Goal: Task Accomplishment & Management: Use online tool/utility

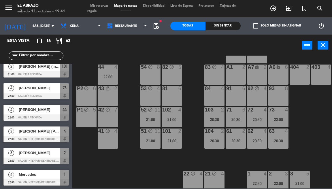
scroll to position [87, 0]
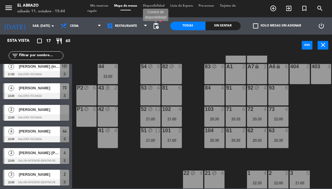
click at [156, 28] on span "pending_actions" at bounding box center [155, 25] width 7 height 7
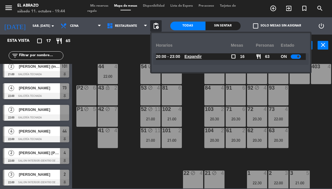
click at [188, 58] on u "Expandir" at bounding box center [192, 56] width 17 height 5
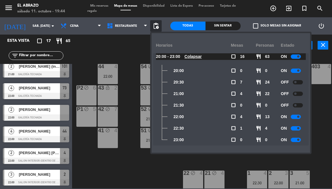
click at [315, 124] on div "302 block 4 303 block 4 301 block 2 304 block 2 P4 block 4 P5 block 2 200 block…" at bounding box center [203, 122] width 256 height 133
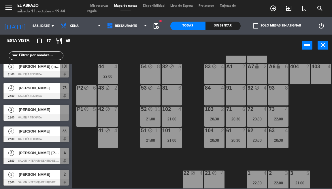
click at [43, 108] on span "[PERSON_NAME]" at bounding box center [39, 109] width 41 height 6
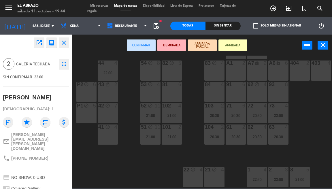
scroll to position [91, 0]
click at [114, 97] on div "43 lock_open 2" at bounding box center [108, 91] width 20 height 20
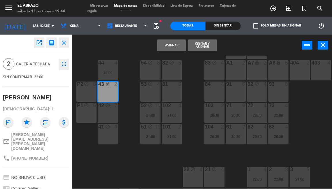
click at [173, 44] on button "Asignar" at bounding box center [171, 45] width 29 height 12
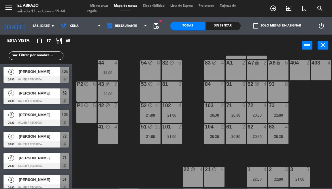
scroll to position [23, 0]
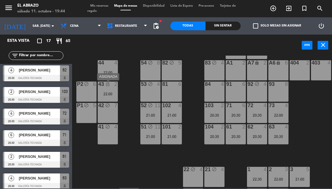
click at [113, 87] on div "2" at bounding box center [117, 83] width 9 height 5
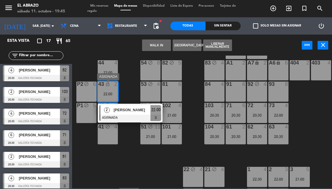
click at [124, 110] on span "[PERSON_NAME]" at bounding box center [131, 110] width 37 height 6
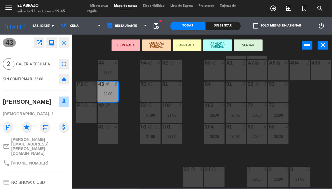
click at [152, 87] on div "block" at bounding box center [149, 83] width 9 height 5
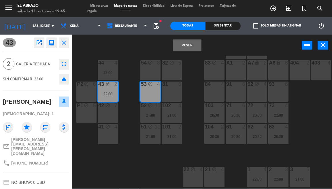
click at [190, 41] on button "Mover" at bounding box center [186, 45] width 29 height 12
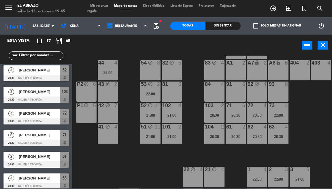
click at [106, 92] on div "43 lock_open 2" at bounding box center [108, 91] width 20 height 20
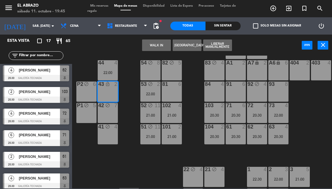
click at [115, 98] on div "43 lock_open 2" at bounding box center [108, 91] width 20 height 20
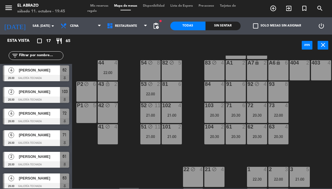
click at [112, 95] on div "43 lock_open 2" at bounding box center [108, 91] width 20 height 20
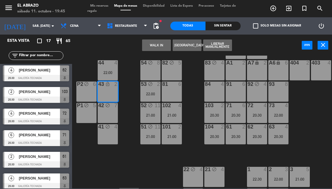
click at [220, 44] on button "Liberar Manualmente" at bounding box center [217, 45] width 29 height 12
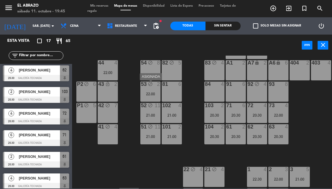
click at [147, 95] on div "22:00" at bounding box center [150, 94] width 20 height 4
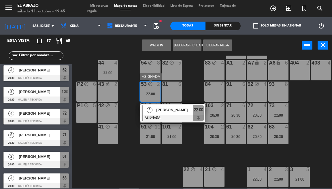
click at [157, 116] on div at bounding box center [173, 118] width 62 height 6
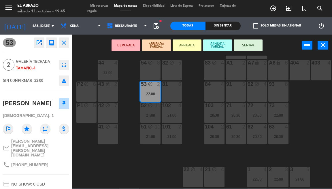
click at [102, 95] on div "43 lock_open 2" at bounding box center [108, 91] width 20 height 20
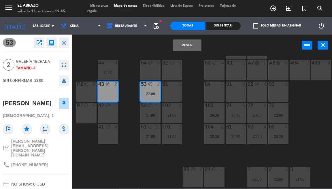
click at [192, 43] on button "Mover" at bounding box center [186, 45] width 29 height 12
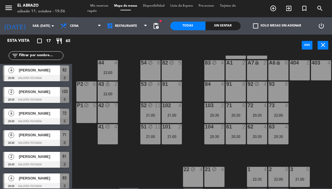
scroll to position [95, 0]
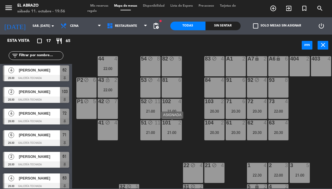
click at [175, 135] on div "101 2 21:00" at bounding box center [171, 130] width 20 height 20
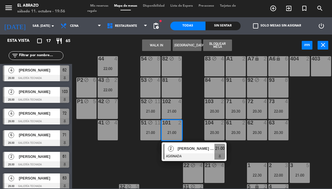
click at [137, 159] on div "302 block 4 303 block 4 301 block 2 304 block 2 P4 block 4 P5 block 2 200 block…" at bounding box center [203, 122] width 256 height 133
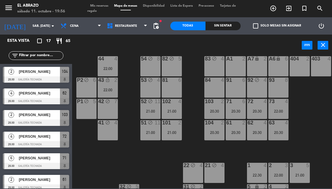
scroll to position [0, 0]
click at [38, 73] on span "[PERSON_NAME]" at bounding box center [39, 71] width 41 height 6
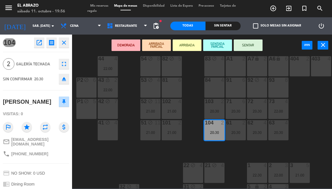
click at [247, 44] on button "SENTAR" at bounding box center [247, 45] width 29 height 12
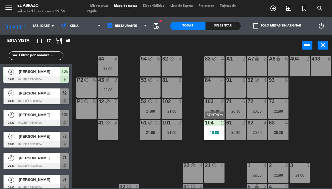
click at [213, 131] on div "19:56" at bounding box center [214, 132] width 20 height 4
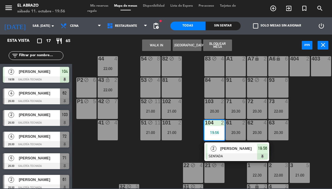
click at [225, 149] on div "2 [PERSON_NAME] SENTADA 19:56" at bounding box center [236, 151] width 73 height 19
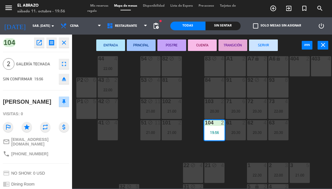
click at [215, 113] on div "20:30" at bounding box center [214, 111] width 20 height 4
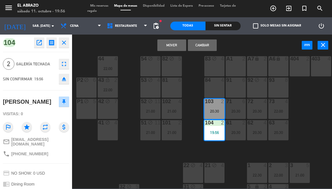
click at [204, 45] on button "Cambiar" at bounding box center [202, 45] width 29 height 12
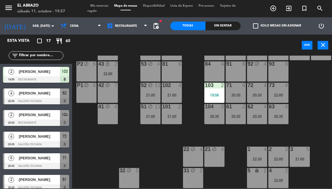
scroll to position [114, 0]
click at [115, 72] on div "22:00" at bounding box center [108, 74] width 20 height 4
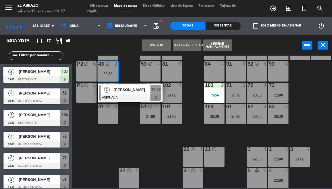
click at [136, 122] on div "302 block 4 303 block 4 301 block 2 304 block 2 P4 block 4 P5 block 2 200 block…" at bounding box center [203, 122] width 256 height 133
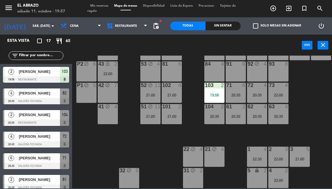
click at [280, 85] on div "73 4 22:00" at bounding box center [278, 93] width 20 height 20
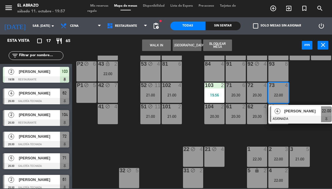
click at [304, 89] on div "302 block 4 303 block 4 301 block 2 304 block 2 P4 block 4 P5 block 2 200 block…" at bounding box center [203, 122] width 256 height 133
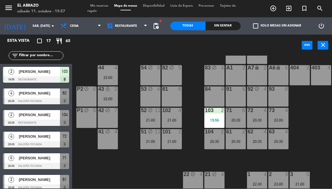
scroll to position [85, 0]
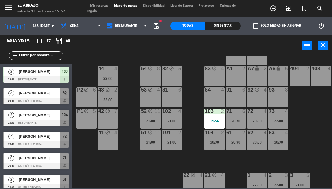
click at [106, 94] on div "43 lock_open 2 22:00" at bounding box center [108, 97] width 20 height 20
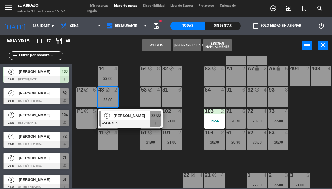
click at [127, 90] on div "302 block 4 303 block 4 301 block 2 304 block 2 P4 block 4 P5 block 2 200 block…" at bounding box center [203, 122] width 256 height 133
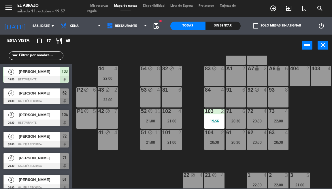
click at [98, 92] on div "43" at bounding box center [98, 89] width 0 height 5
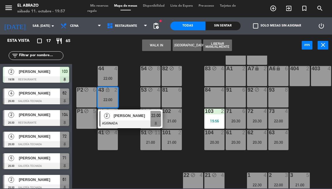
click at [162, 47] on button "WALK IN" at bounding box center [156, 45] width 29 height 12
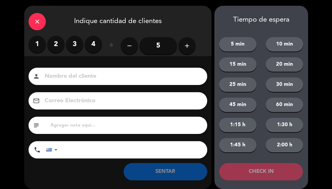
click at [54, 43] on label "2" at bounding box center [55, 44] width 17 height 17
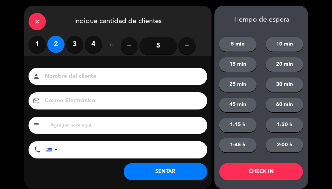
click at [165, 168] on button "SENTAR" at bounding box center [164, 171] width 83 height 17
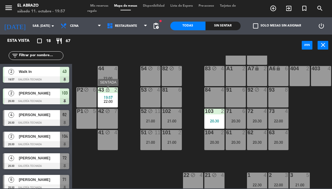
click at [110, 97] on span "19:57" at bounding box center [108, 97] width 9 height 5
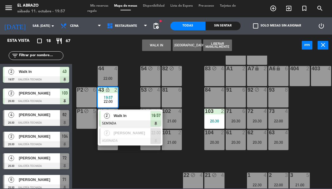
click at [127, 98] on div "302 block 4 303 block 4 301 block 2 304 block 2 P4 block 4 P5 block 2 200 block…" at bounding box center [203, 122] width 256 height 133
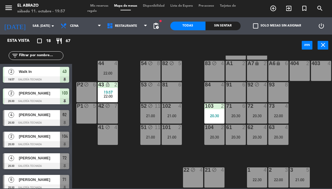
scroll to position [89, 0]
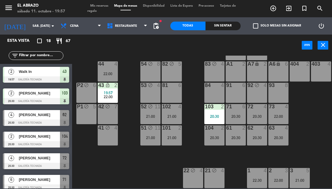
click at [110, 93] on span "19:57" at bounding box center [108, 92] width 9 height 5
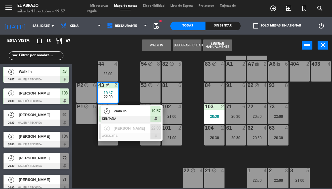
click at [126, 70] on div "302 block 4 303 block 4 301 block 2 304 block 2 P4 block 4 P5 block 2 200 block…" at bounding box center [203, 122] width 256 height 133
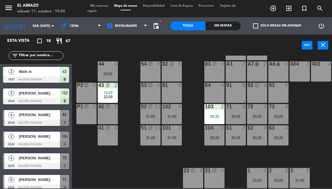
click at [280, 118] on div "22:00" at bounding box center [278, 116] width 20 height 4
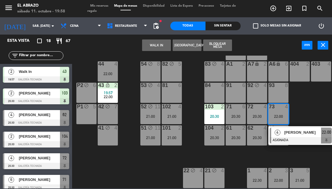
click at [310, 114] on div "302 block 4 303 block 4 301 block 2 304 block 2 P4 block 4 P5 block 2 200 block…" at bounding box center [203, 122] width 256 height 133
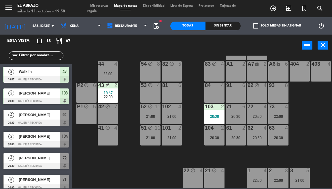
click at [219, 133] on div "104 2 20:30" at bounding box center [214, 135] width 20 height 20
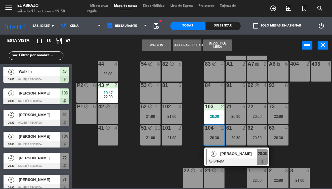
click at [219, 133] on div "104 2 20:30" at bounding box center [214, 135] width 20 height 20
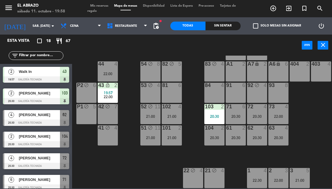
click at [238, 136] on div "20:30" at bounding box center [235, 138] width 20 height 4
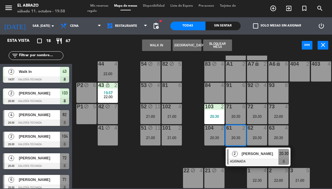
click at [197, 154] on div "302 block 4 303 block 4 301 block 2 304 block 2 P4 block 4 P5 block 2 200 block…" at bounding box center [203, 122] width 256 height 133
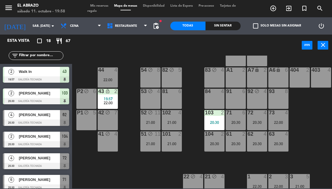
scroll to position [84, 0]
click at [256, 102] on div "92 block 4" at bounding box center [257, 98] width 20 height 20
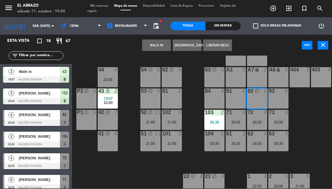
click at [159, 45] on button "WALK IN" at bounding box center [156, 45] width 29 height 12
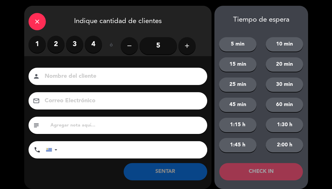
click at [55, 42] on label "2" at bounding box center [55, 44] width 17 height 17
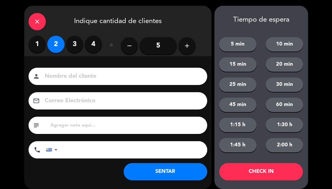
click at [170, 169] on button "SENTAR" at bounding box center [164, 171] width 83 height 17
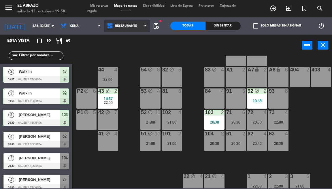
scroll to position [0, 0]
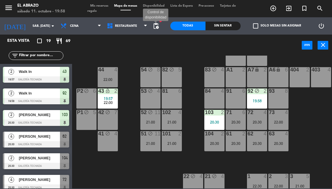
click at [157, 26] on span "pending_actions" at bounding box center [155, 25] width 7 height 7
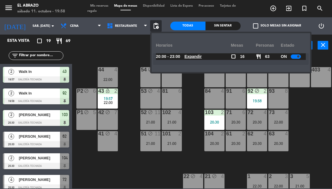
click at [197, 58] on u "Expandir" at bounding box center [192, 56] width 17 height 5
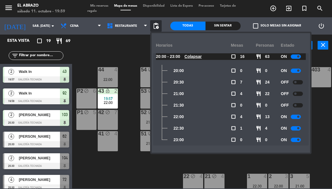
click at [297, 105] on div at bounding box center [297, 105] width 10 height 4
click at [84, 163] on div "302 block 4 303 block 4 301 block 2 304 block 2 P4 block 4 P5 block 2 200 block…" at bounding box center [203, 122] width 256 height 133
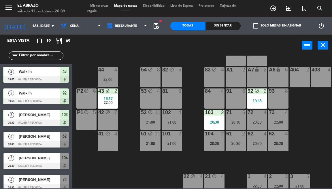
click at [159, 26] on span "pending_actions" at bounding box center [155, 25] width 7 height 7
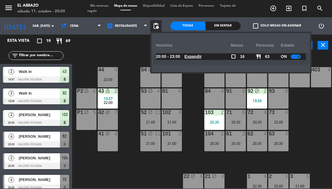
click at [196, 58] on u "Expandir" at bounding box center [192, 56] width 17 height 5
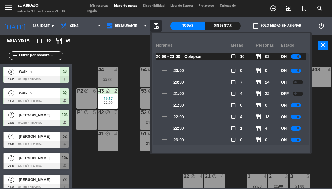
click at [299, 92] on div at bounding box center [297, 94] width 10 height 4
click at [328, 104] on div "302 block 4 303 block 4 301 block 2 304 block 2 P4 block 4 P5 block 2 200 block…" at bounding box center [203, 122] width 256 height 133
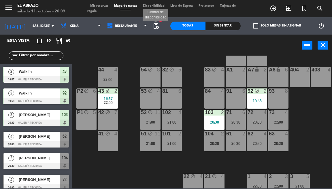
click at [156, 25] on span "pending_actions" at bounding box center [155, 25] width 7 height 7
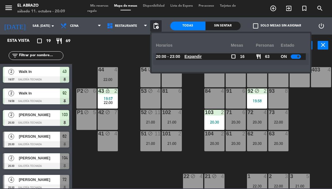
click at [196, 56] on u "Expandir" at bounding box center [192, 56] width 17 height 5
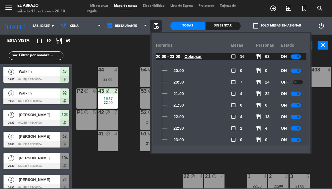
click at [296, 94] on div at bounding box center [295, 94] width 10 height 4
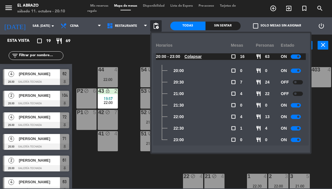
scroll to position [68, 0]
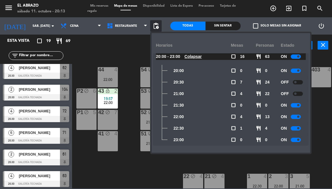
click at [298, 93] on div at bounding box center [297, 94] width 10 height 4
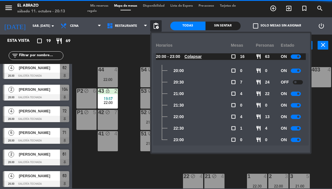
click at [317, 101] on div "302 block 4 303 block 4 301 block 2 304 block 2 P4 block 4 P5 block 2 200 block…" at bounding box center [203, 122] width 256 height 133
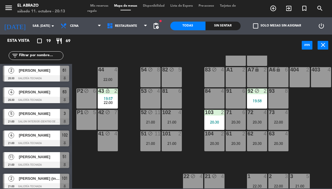
scroll to position [0, 0]
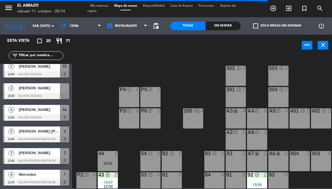
scroll to position [307, 0]
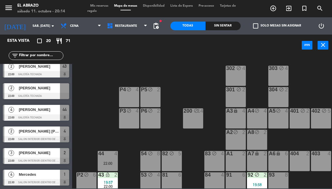
click at [42, 90] on span "Florencia Belego" at bounding box center [39, 88] width 41 height 6
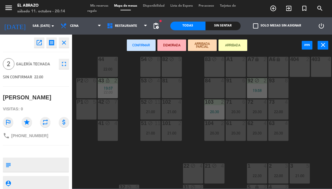
scroll to position [94, 0]
click at [256, 91] on div "19:58" at bounding box center [257, 90] width 20 height 4
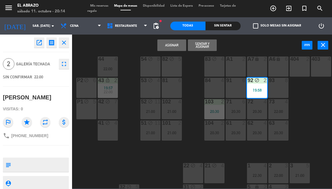
click at [178, 45] on button "Asignar" at bounding box center [171, 45] width 29 height 12
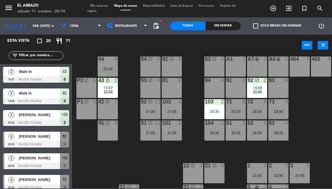
scroll to position [46, 0]
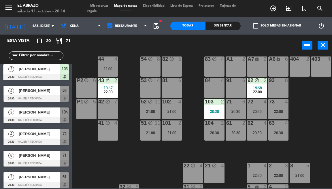
click at [254, 85] on div "92 block 2 19:58 22:00" at bounding box center [257, 88] width 20 height 20
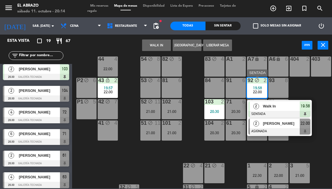
click at [277, 123] on span "Florencia Belego" at bounding box center [280, 123] width 37 height 6
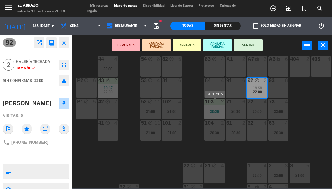
click at [219, 111] on div "20:30" at bounding box center [214, 111] width 20 height 4
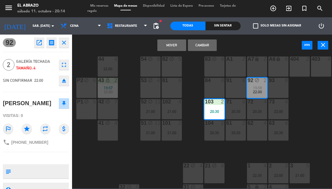
click at [175, 44] on button "Mover" at bounding box center [171, 45] width 29 height 12
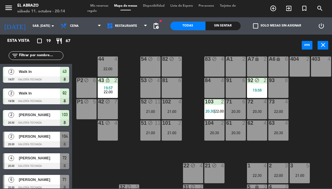
scroll to position [38, 0]
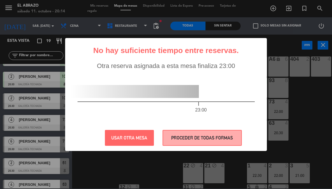
click at [196, 138] on button "PROCEDER DE TODAS FORMAS" at bounding box center [201, 138] width 79 height 16
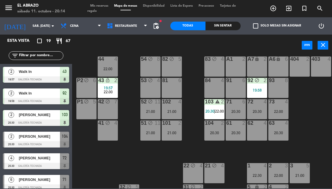
scroll to position [0, 0]
click at [111, 86] on span "19:57" at bounding box center [108, 87] width 9 height 5
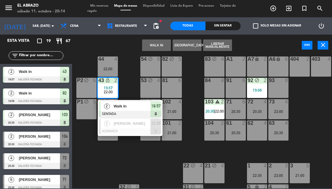
click at [125, 77] on div "302 block 4 303 block 4 301 block 2 304 block 2 P4 block 4 P5 block 2 200 block…" at bounding box center [203, 122] width 256 height 133
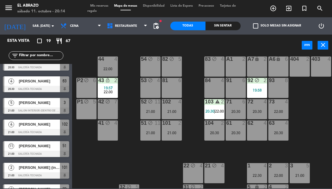
scroll to position [65, 0]
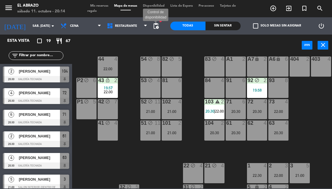
click at [155, 25] on span "pending_actions" at bounding box center [155, 25] width 7 height 7
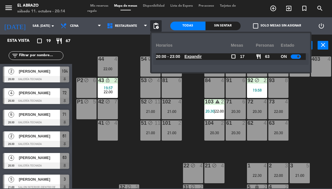
click at [191, 57] on u "Expandir" at bounding box center [192, 56] width 17 height 5
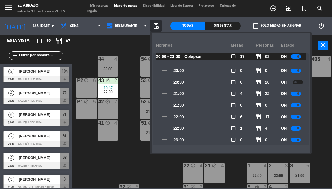
click at [299, 81] on div at bounding box center [297, 82] width 10 height 4
click at [293, 94] on div at bounding box center [295, 94] width 10 height 4
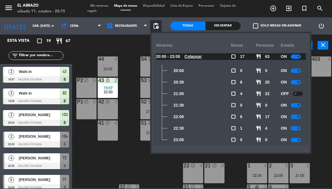
scroll to position [0, 0]
click at [111, 165] on div "302 block 4 303 block 4 301 block 2 304 block 2 P4 block 4 P5 block 2 200 block…" at bounding box center [203, 122] width 256 height 133
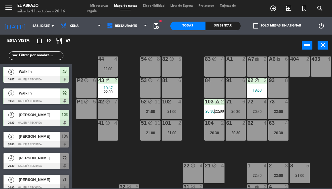
click at [214, 131] on div "20:30" at bounding box center [214, 133] width 20 height 4
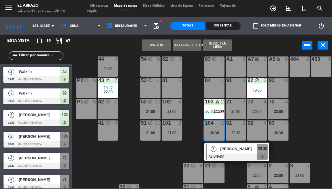
click at [195, 140] on div "302 block 4 303 block 4 301 block 2 304 block 2 P4 block 4 P5 block 2 200 block…" at bounding box center [203, 122] width 256 height 133
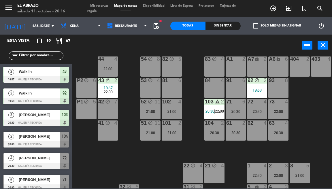
click at [233, 131] on div "20:30" at bounding box center [235, 133] width 20 height 4
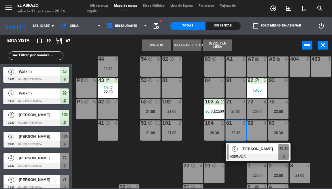
click at [253, 155] on div "2 Viviana Alioto ASIGNADA 20:30" at bounding box center [257, 151] width 73 height 19
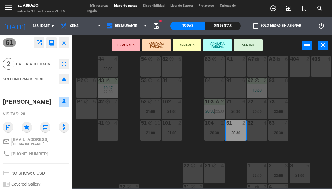
click at [240, 45] on button "SENTAR" at bounding box center [247, 45] width 29 height 12
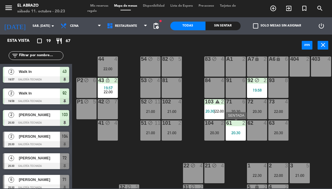
click at [239, 127] on div "61 2 20:30" at bounding box center [235, 130] width 20 height 20
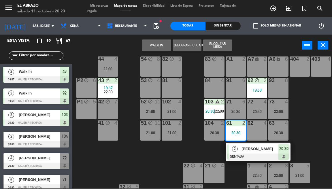
click at [173, 146] on div "302 block 4 303 block 4 301 block 2 304 block 2 P4 block 4 P5 block 2 200 block…" at bounding box center [203, 122] width 256 height 133
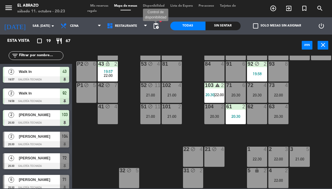
click at [157, 25] on span "pending_actions" at bounding box center [155, 25] width 7 height 7
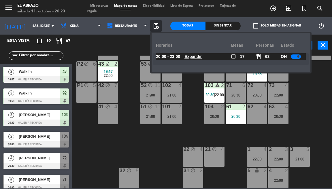
click at [195, 56] on u "Expandir" at bounding box center [192, 56] width 17 height 5
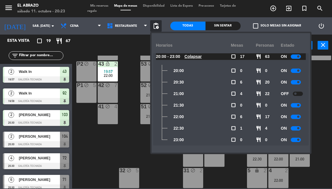
click at [137, 151] on div "302 block 4 303 block 4 301 block 2 304 block 2 P4 block 4 P5 block 2 200 block…" at bounding box center [203, 122] width 256 height 133
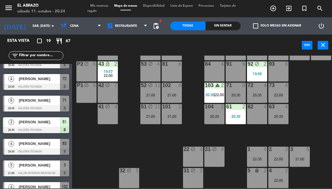
scroll to position [81, 0]
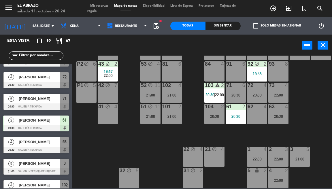
click at [46, 163] on span "[PERSON_NAME]" at bounding box center [39, 163] width 41 height 6
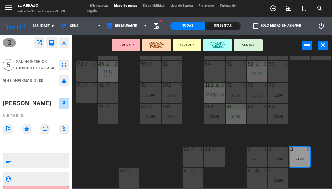
click at [252, 46] on button "SENTAR" at bounding box center [247, 45] width 29 height 12
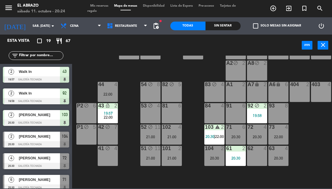
scroll to position [68, 0]
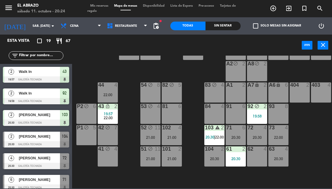
click at [169, 118] on div "81 6" at bounding box center [171, 114] width 20 height 20
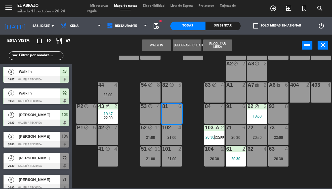
click at [188, 101] on div "302 block 4 303 block 4 301 block 2 304 block 2 P4 block 4 P5 block 2 200 block…" at bounding box center [203, 122] width 256 height 133
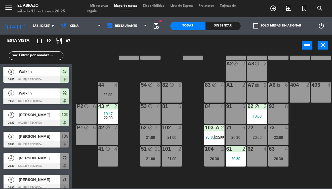
click at [239, 115] on div "91 6" at bounding box center [235, 114] width 20 height 20
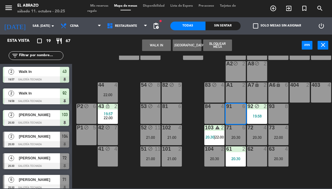
click at [239, 115] on div "91 6" at bounding box center [235, 114] width 20 height 20
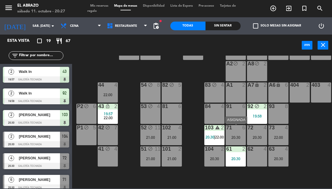
click at [226, 130] on div "71" at bounding box center [226, 127] width 0 height 5
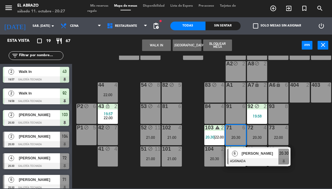
click at [306, 123] on div "302 block 4 303 block 4 301 block 2 304 block 2 P4 block 4 P5 block 2 200 block…" at bounding box center [203, 122] width 256 height 133
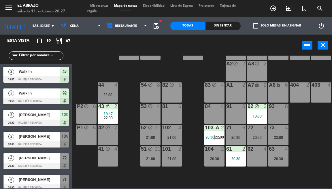
click at [254, 125] on div "302 block 4 303 block 4 301 block 2 304 block 2 P4 block 4 P5 block 2 200 block…" at bounding box center [203, 122] width 256 height 133
click at [256, 135] on div "20:30" at bounding box center [257, 137] width 20 height 4
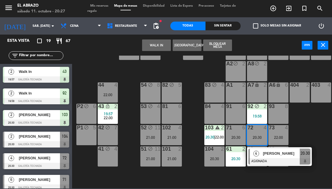
click at [308, 139] on div "302 block 4 303 block 4 301 block 2 304 block 2 P4 block 4 P5 block 2 200 block…" at bounding box center [203, 122] width 256 height 133
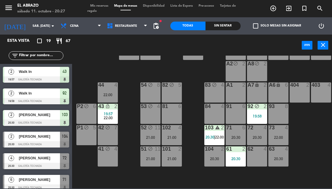
click at [233, 137] on div "20:30" at bounding box center [235, 137] width 20 height 4
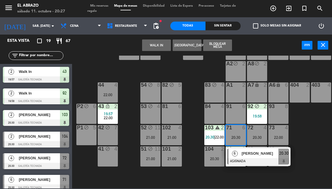
click at [296, 132] on div "302 block 4 303 block 4 301 block 2 304 block 2 P4 block 4 P5 block 2 200 block…" at bounding box center [203, 122] width 256 height 133
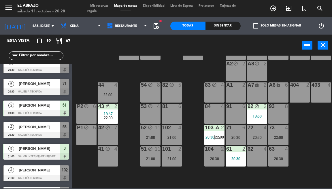
scroll to position [82, 0]
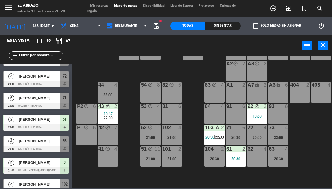
click at [38, 144] on span "[PERSON_NAME]" at bounding box center [39, 141] width 41 height 6
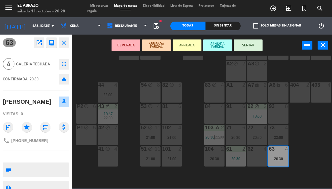
click at [248, 46] on button "SENTAR" at bounding box center [247, 45] width 29 height 12
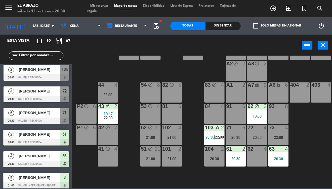
scroll to position [98, 0]
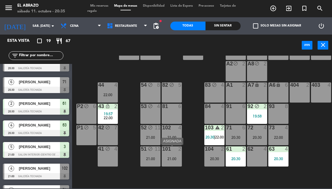
click at [170, 150] on div at bounding box center [171, 148] width 9 height 5
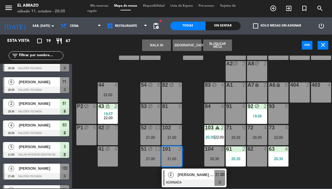
click at [189, 151] on div "302 block 4 303 block 4 301 block 2 304 block 2 P4 block 4 P5 block 2 200 block…" at bounding box center [203, 122] width 256 height 133
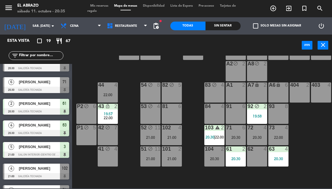
click at [218, 160] on div "20:30" at bounding box center [214, 159] width 20 height 4
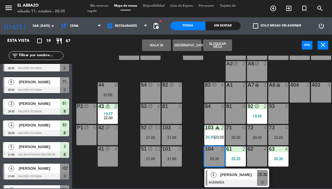
click at [226, 177] on span "[PERSON_NAME]" at bounding box center [238, 175] width 37 height 6
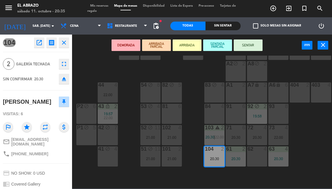
click at [174, 155] on div "101 2 21:00" at bounding box center [171, 156] width 20 height 20
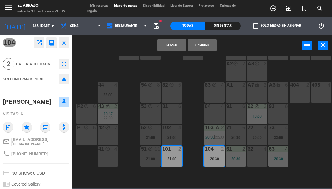
click at [204, 43] on button "Cambiar" at bounding box center [202, 45] width 29 height 12
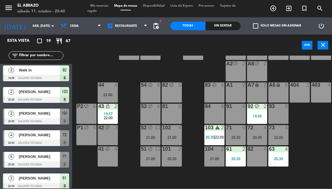
scroll to position [40, 0]
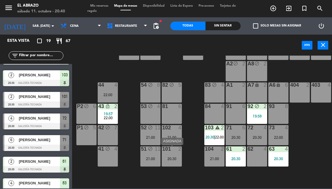
click at [175, 155] on div "101 2 20:30" at bounding box center [171, 156] width 20 height 20
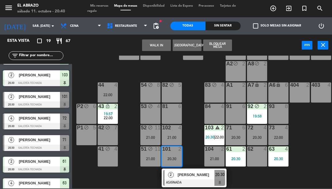
click at [190, 149] on div "302 block 4 303 block 4 301 block 2 304 block 2 P4 block 4 P5 block 2 200 block…" at bounding box center [203, 122] width 256 height 133
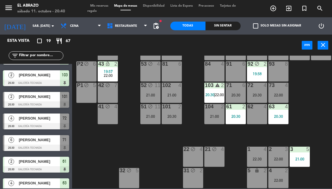
scroll to position [114, 0]
click at [215, 106] on div "104 2 21:00" at bounding box center [214, 114] width 20 height 20
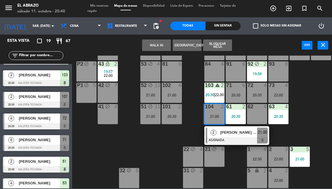
click at [190, 108] on div "302 block 4 303 block 4 301 block 2 304 block 2 P4 block 4 P5 block 2 200 block…" at bounding box center [203, 122] width 256 height 133
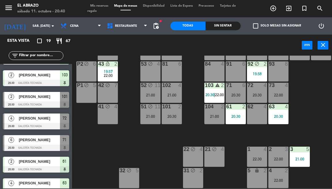
click at [172, 109] on div "101 2 20:30" at bounding box center [171, 114] width 20 height 20
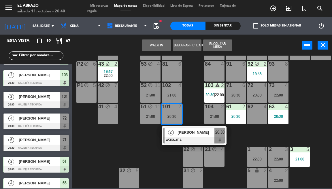
click at [188, 130] on span "[PERSON_NAME]" at bounding box center [195, 132] width 37 height 6
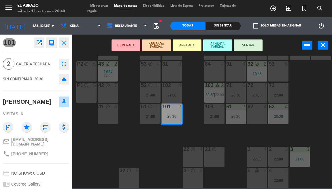
click at [246, 46] on button "SENTAR" at bounding box center [247, 45] width 29 height 12
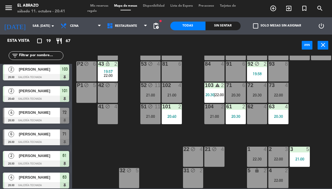
scroll to position [49, 0]
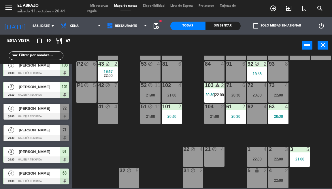
click at [36, 132] on span "[PERSON_NAME]" at bounding box center [39, 130] width 41 height 6
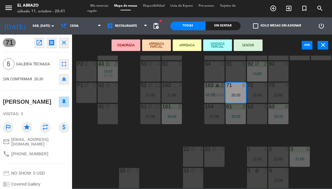
click at [64, 140] on div "mail_outline susaid@gmail.com" at bounding box center [36, 141] width 66 height 13
click at [320, 44] on icon "close" at bounding box center [322, 44] width 7 height 7
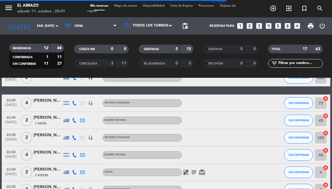
scroll to position [199, 0]
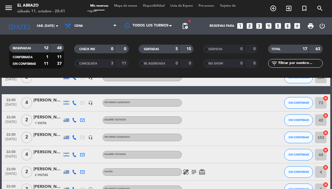
click at [131, 6] on span "Mapa de mesas" at bounding box center [125, 5] width 29 height 3
